Goal: Task Accomplishment & Management: Use online tool/utility

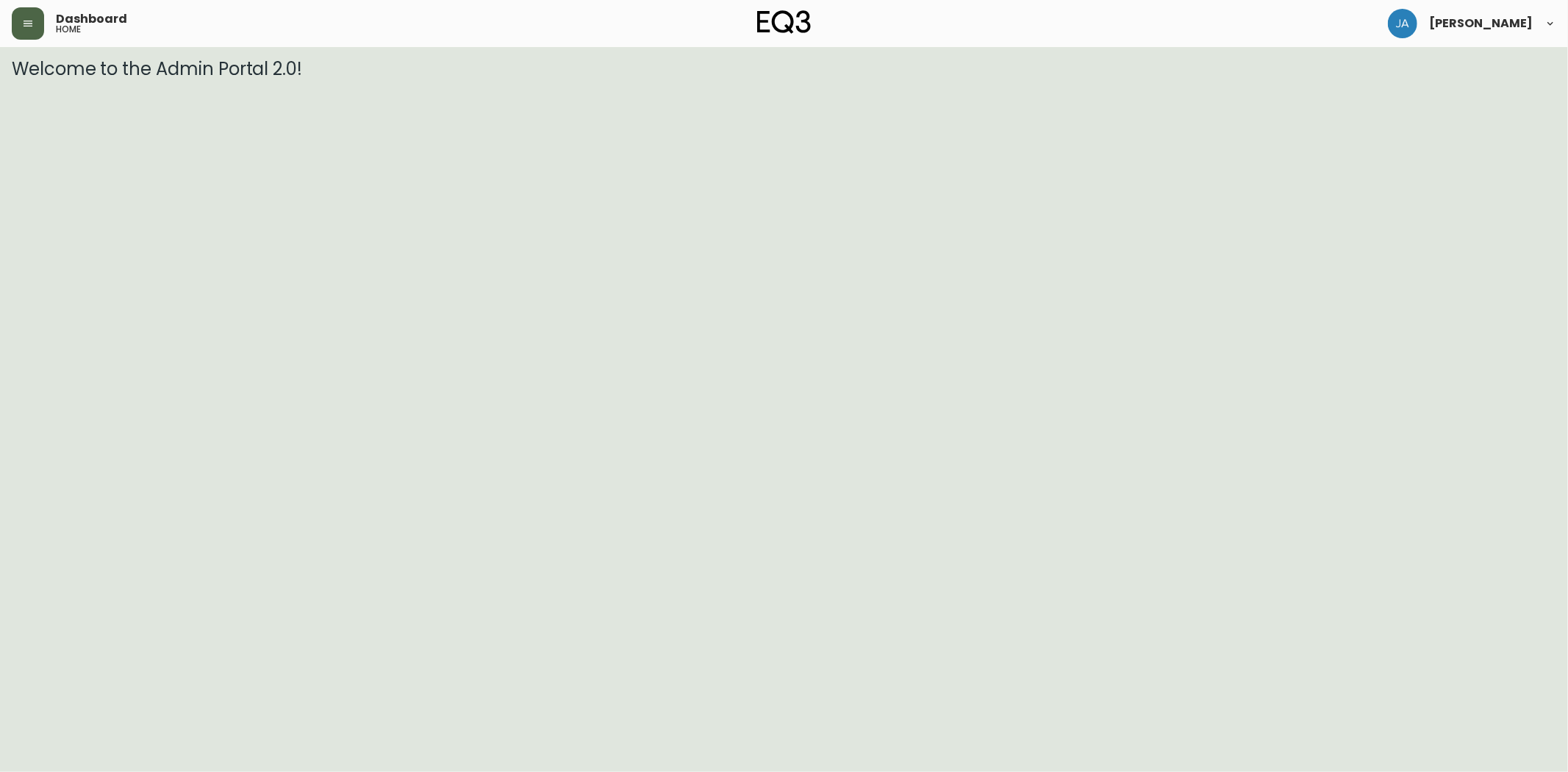
click at [39, 18] on button "button" at bounding box center [28, 23] width 32 height 32
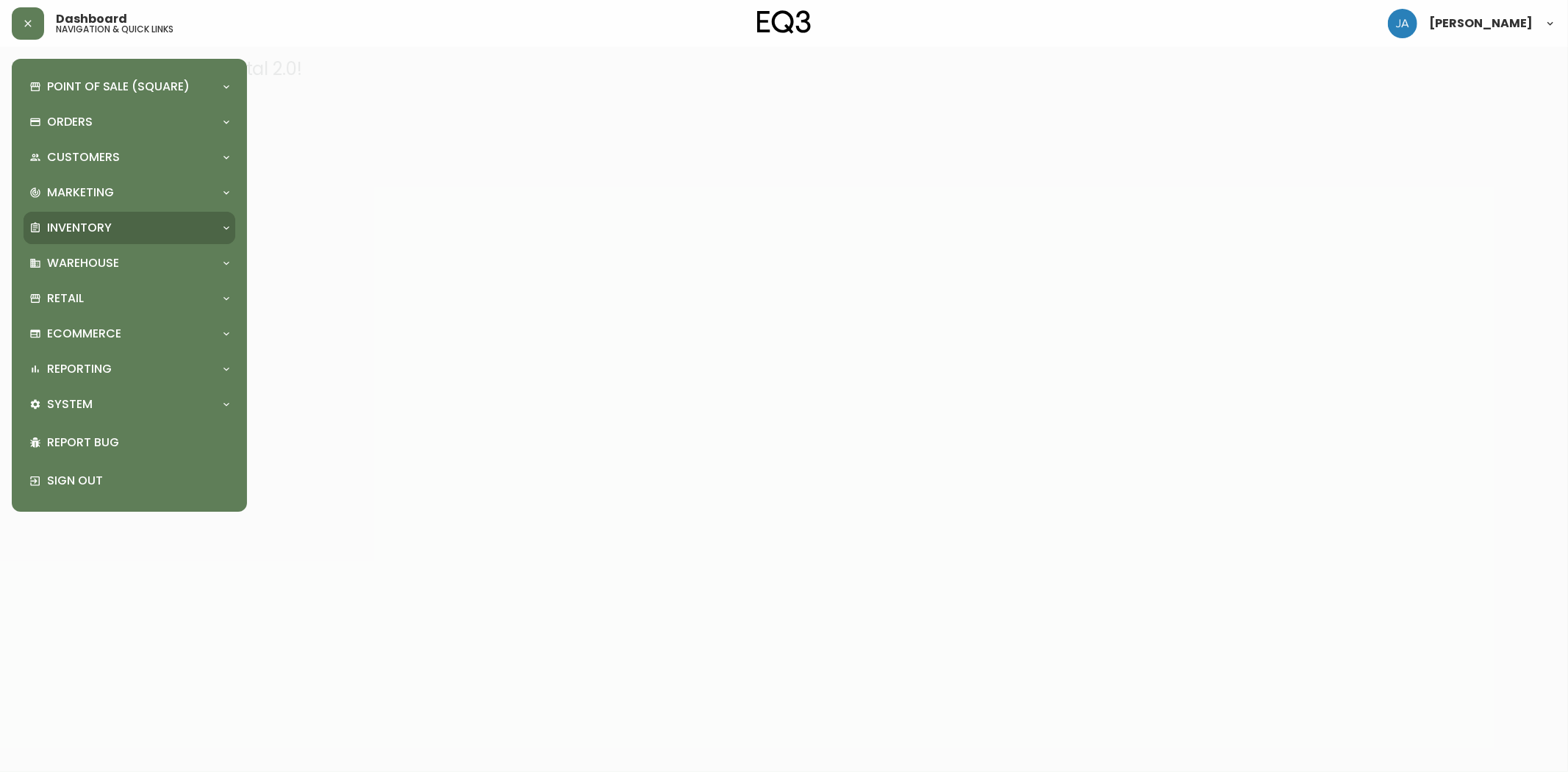
click at [138, 222] on div "Inventory" at bounding box center [122, 227] width 185 height 16
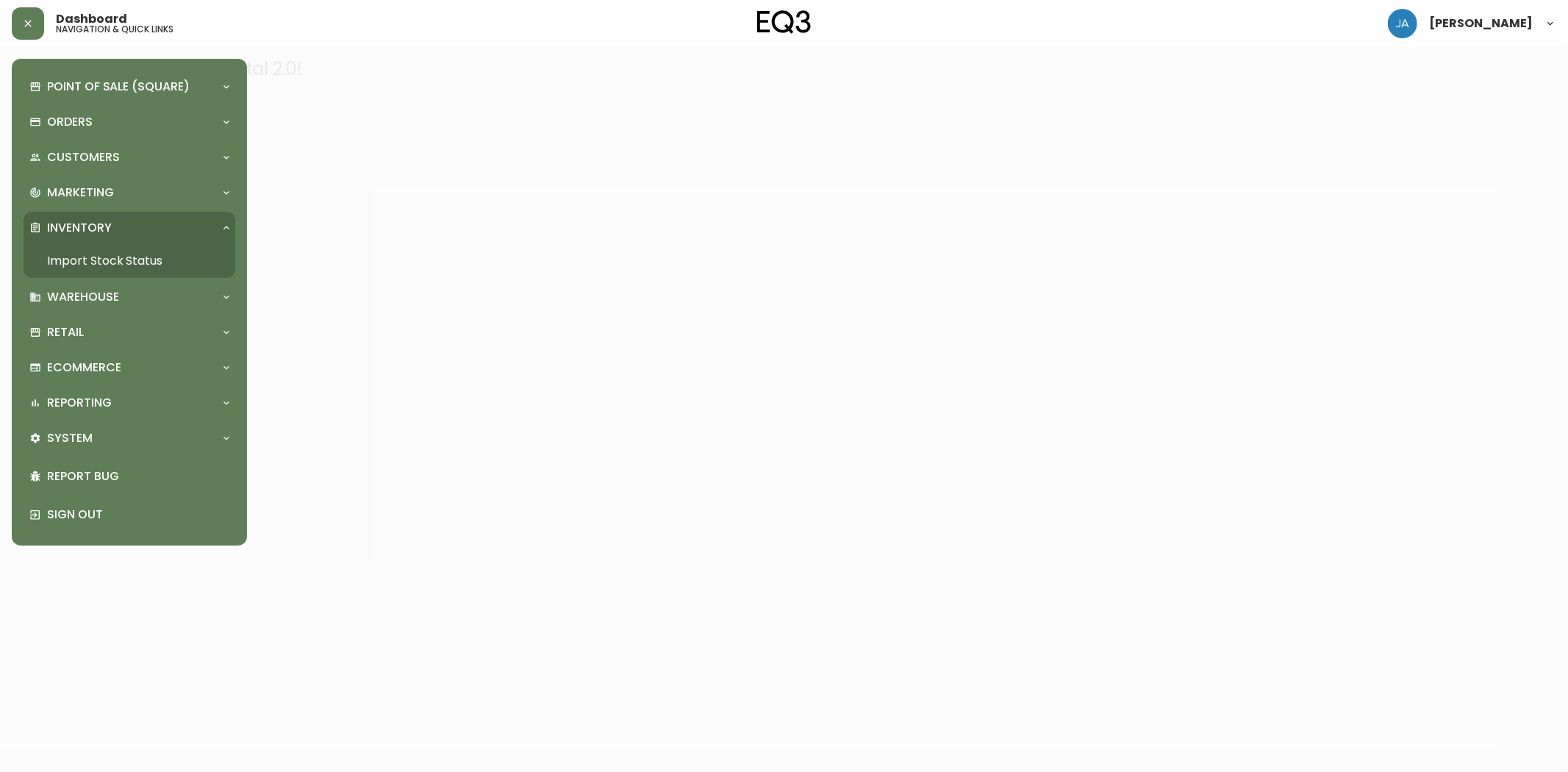
click at [126, 260] on link "Import Stock Status" at bounding box center [129, 260] width 211 height 34
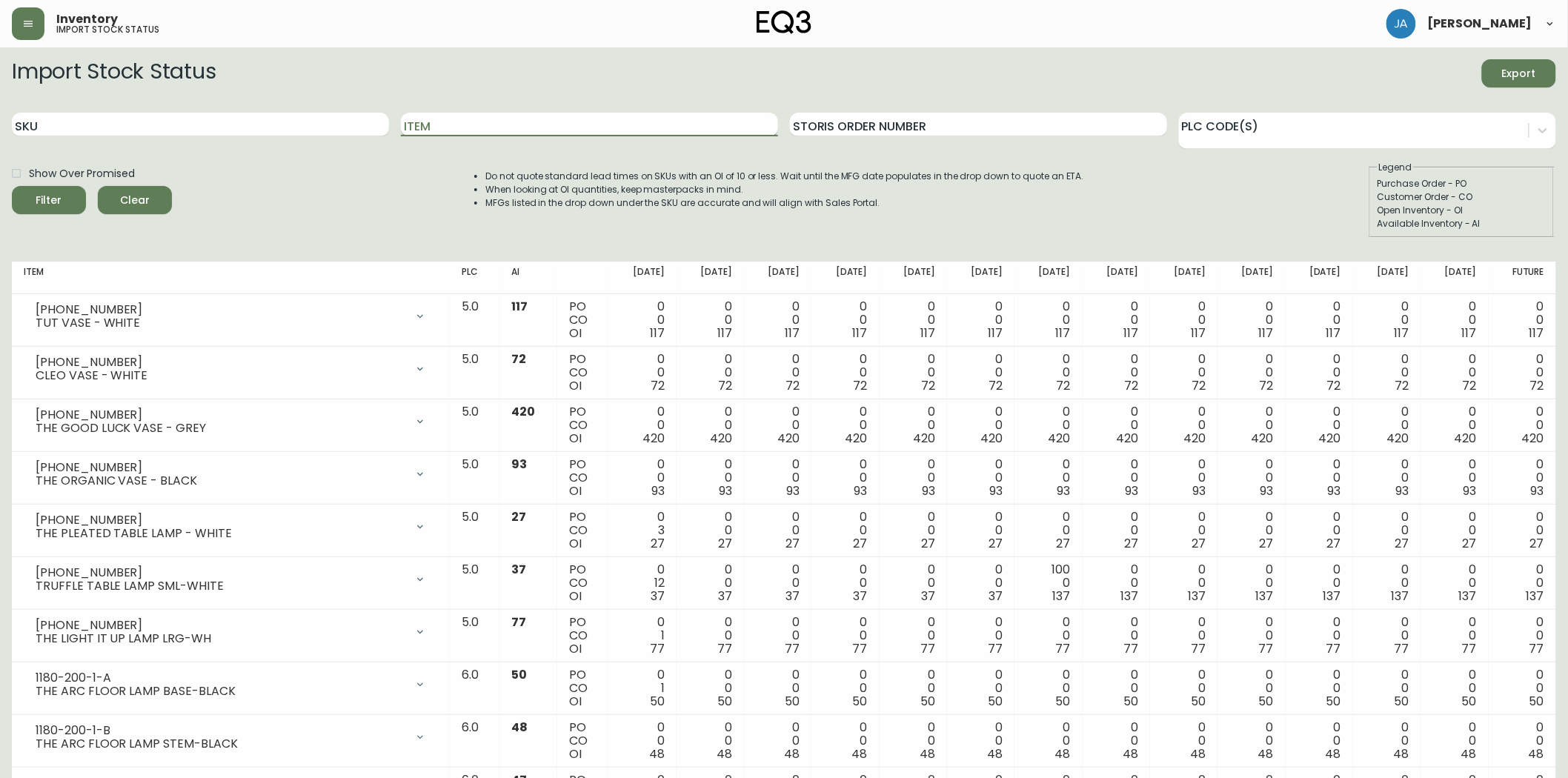
click at [494, 120] on input "Item" at bounding box center [589, 124] width 377 height 24
type input "cape"
click at [12, 186] on button "Filter" at bounding box center [49, 199] width 74 height 28
